Goal: Transaction & Acquisition: Purchase product/service

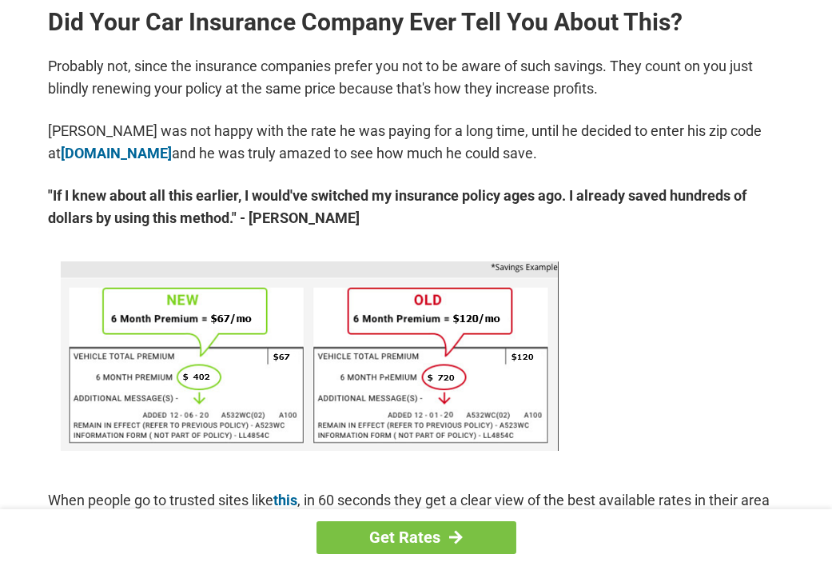
scroll to position [838, 0]
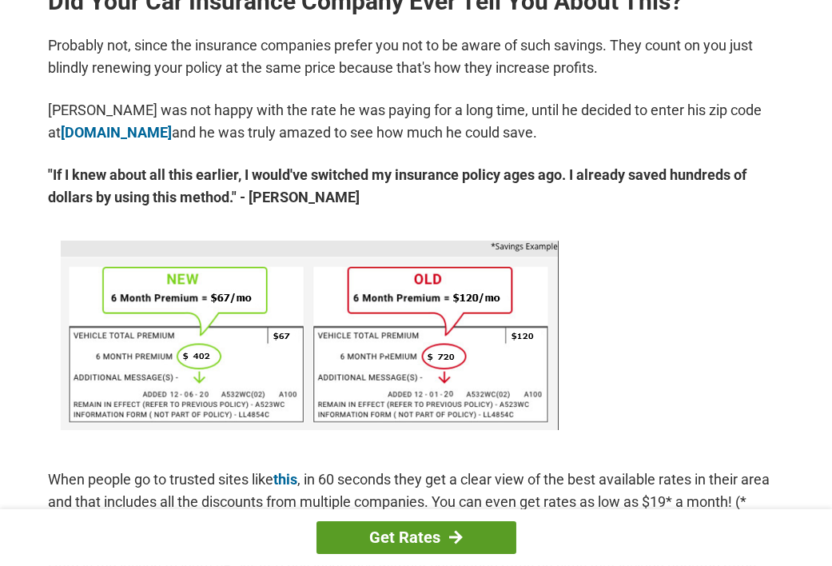
click at [428, 532] on link "Get Rates" at bounding box center [417, 537] width 200 height 33
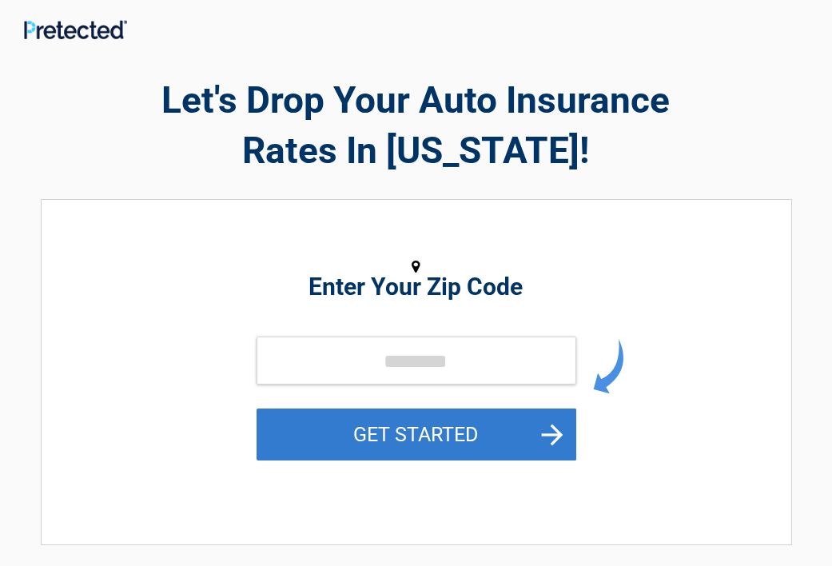
click at [420, 436] on button "GET STARTED" at bounding box center [417, 434] width 320 height 52
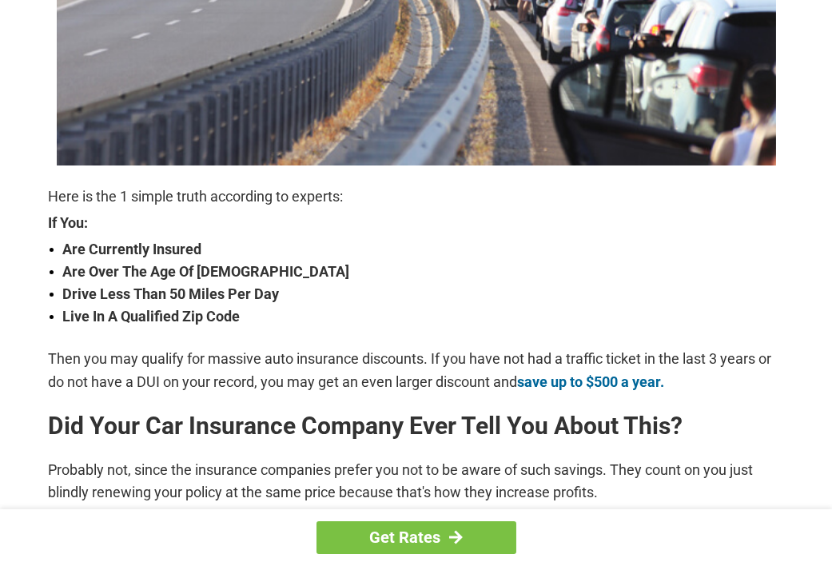
scroll to position [426, 0]
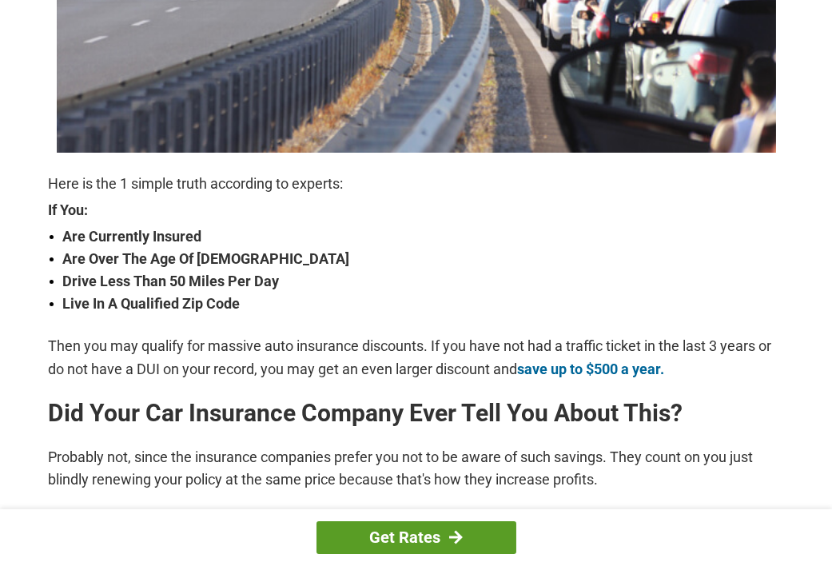
click at [380, 532] on link "Get Rates" at bounding box center [417, 537] width 200 height 33
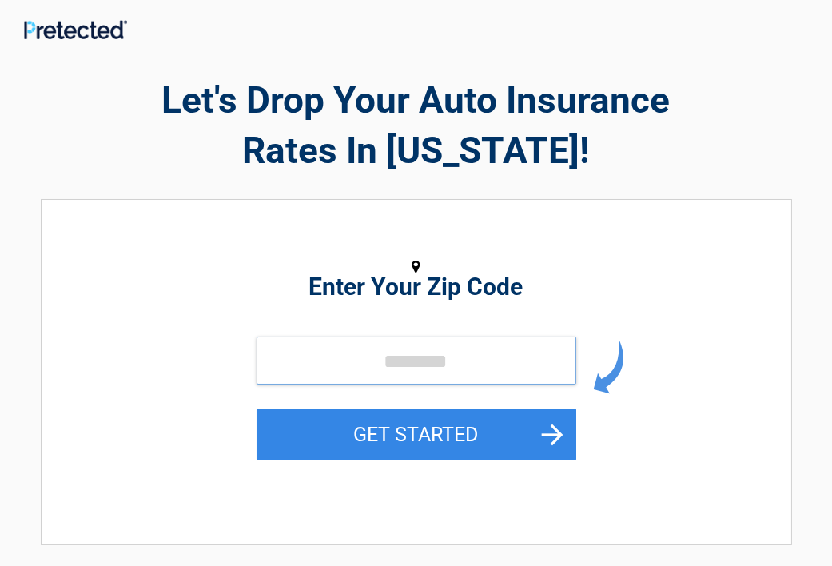
click at [268, 362] on input "tel" at bounding box center [417, 361] width 320 height 48
click at [282, 364] on input "tel" at bounding box center [417, 361] width 320 height 48
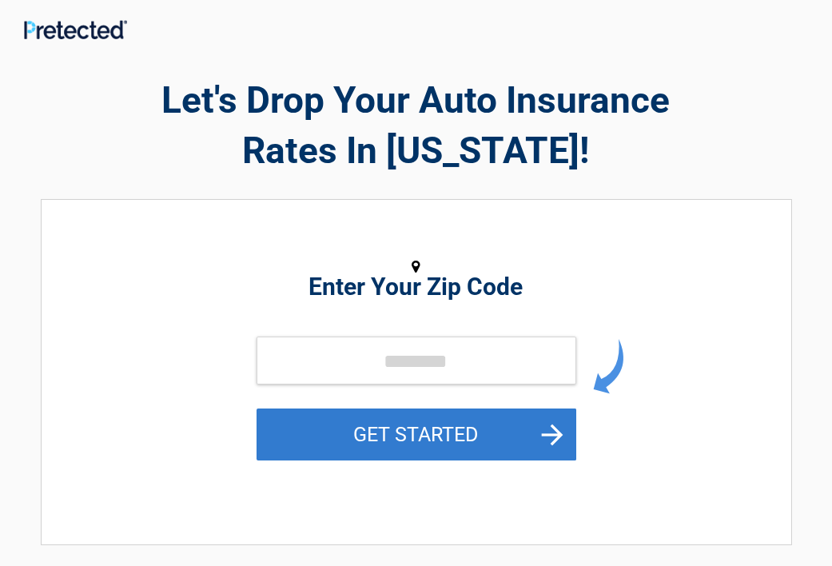
click at [385, 426] on button "GET STARTED" at bounding box center [417, 434] width 320 height 52
click at [385, 428] on button "GET STARTED" at bounding box center [417, 434] width 320 height 52
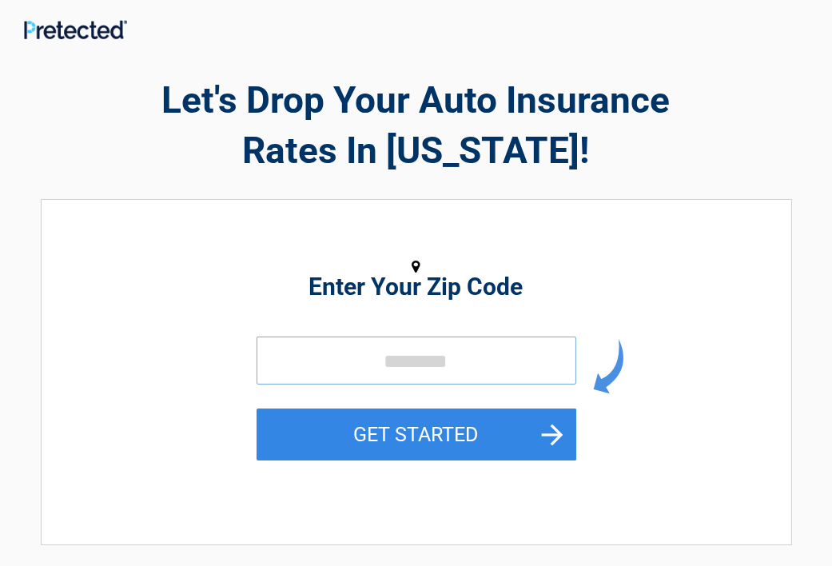
click at [289, 359] on input "tel" at bounding box center [417, 361] width 320 height 48
click at [282, 366] on input "tel" at bounding box center [417, 361] width 320 height 48
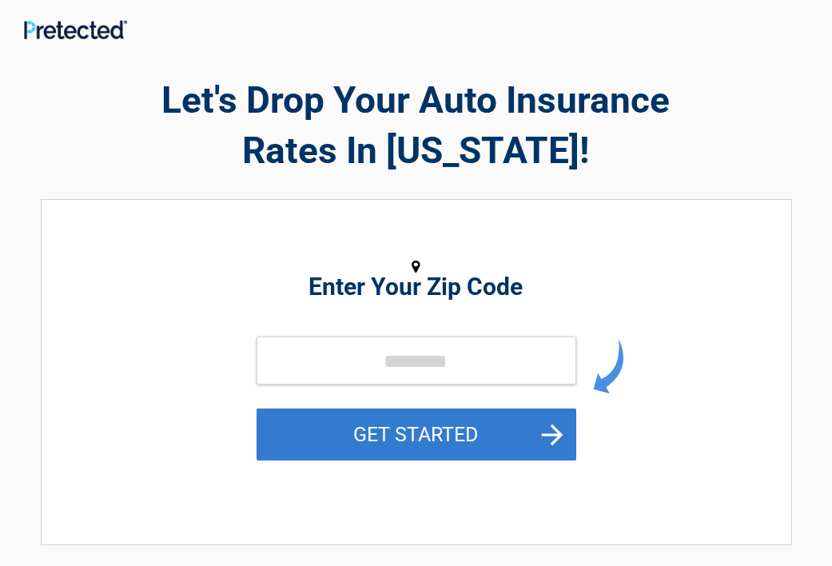
click at [410, 419] on button "GET STARTED" at bounding box center [417, 434] width 320 height 52
click at [540, 432] on button "GET STARTED" at bounding box center [417, 434] width 320 height 52
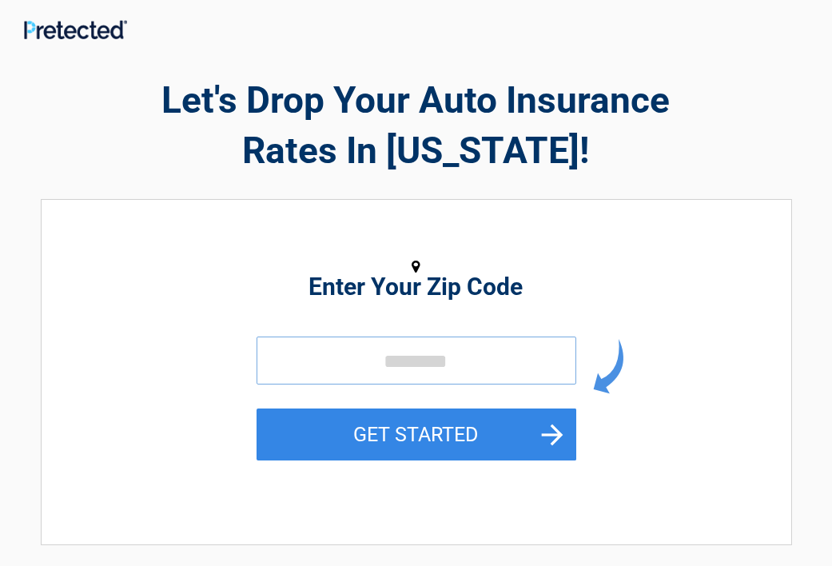
click at [263, 352] on input "tel" at bounding box center [417, 361] width 320 height 48
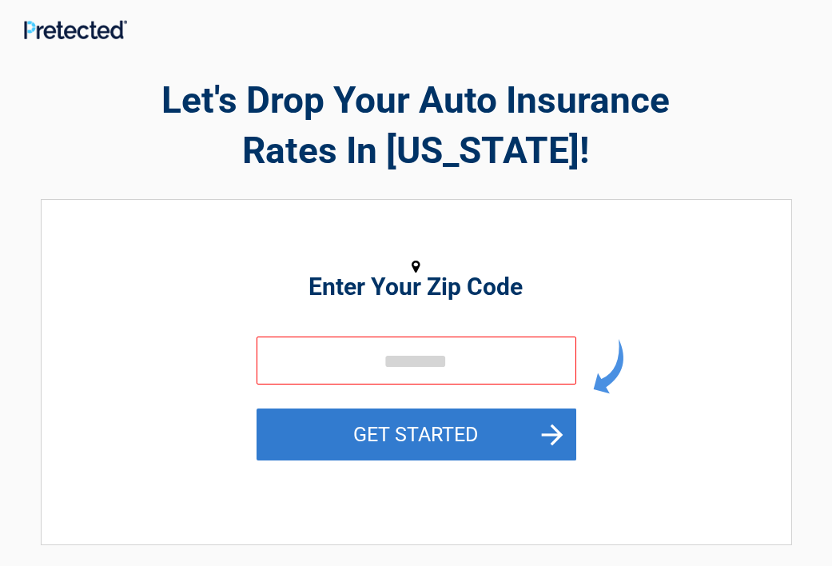
click at [400, 414] on button "GET STARTED" at bounding box center [417, 434] width 320 height 52
click at [406, 443] on button "GET STARTED" at bounding box center [417, 434] width 320 height 52
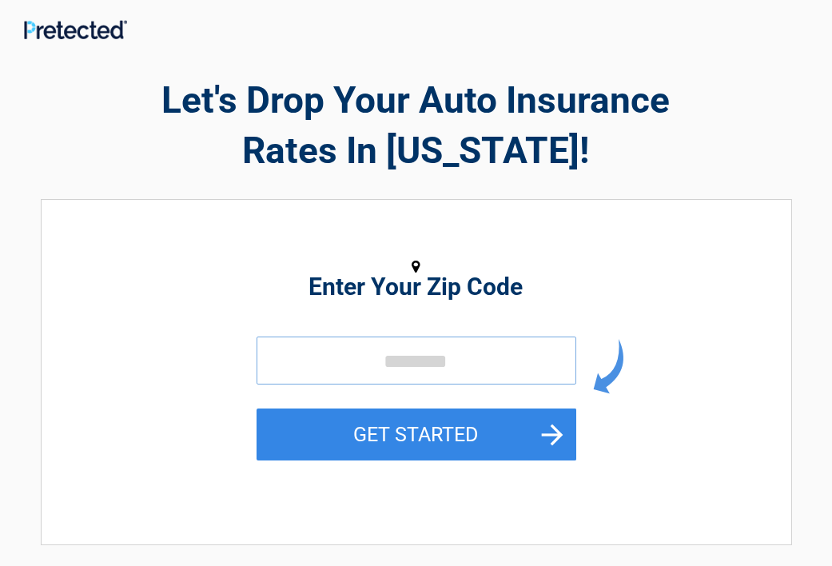
click at [264, 350] on input "tel" at bounding box center [417, 361] width 320 height 48
click at [264, 354] on input "tel" at bounding box center [417, 361] width 320 height 48
click at [267, 366] on input "tel" at bounding box center [417, 361] width 320 height 48
click at [273, 361] on input "tel" at bounding box center [417, 361] width 320 height 48
click at [283, 353] on input "tel" at bounding box center [417, 361] width 320 height 48
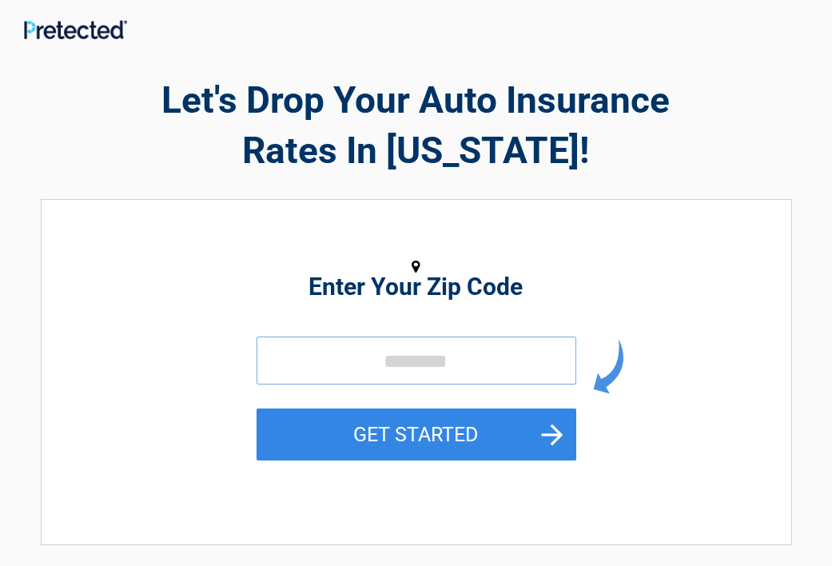
click at [283, 353] on input "tel" at bounding box center [417, 361] width 320 height 48
click at [289, 353] on input "tel" at bounding box center [417, 361] width 320 height 48
click at [290, 353] on input "tel" at bounding box center [417, 361] width 320 height 48
